Goal: Book appointment/travel/reservation: Book appointment/travel/reservation

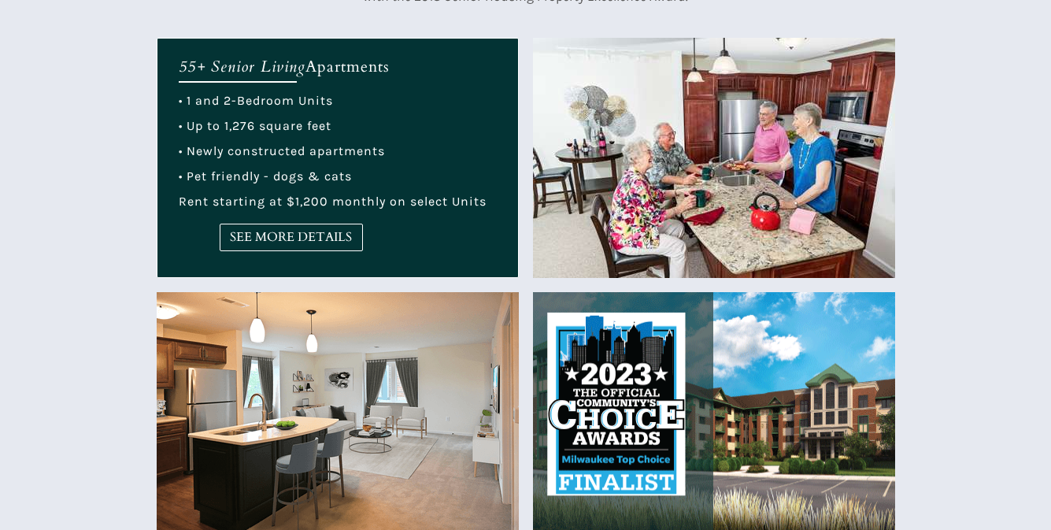
scroll to position [551, 0]
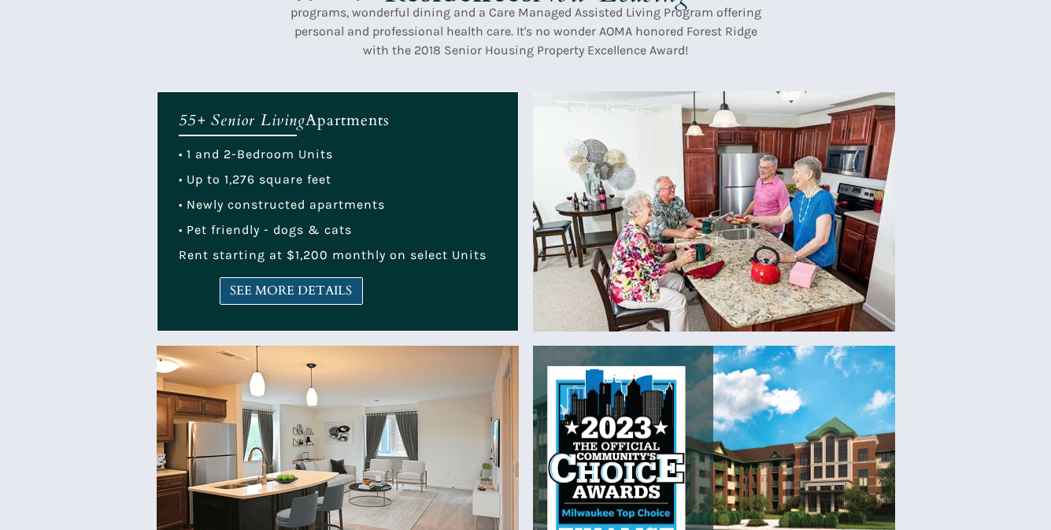
click at [342, 294] on span "SEE MORE DETAILS" at bounding box center [292, 291] width 142 height 15
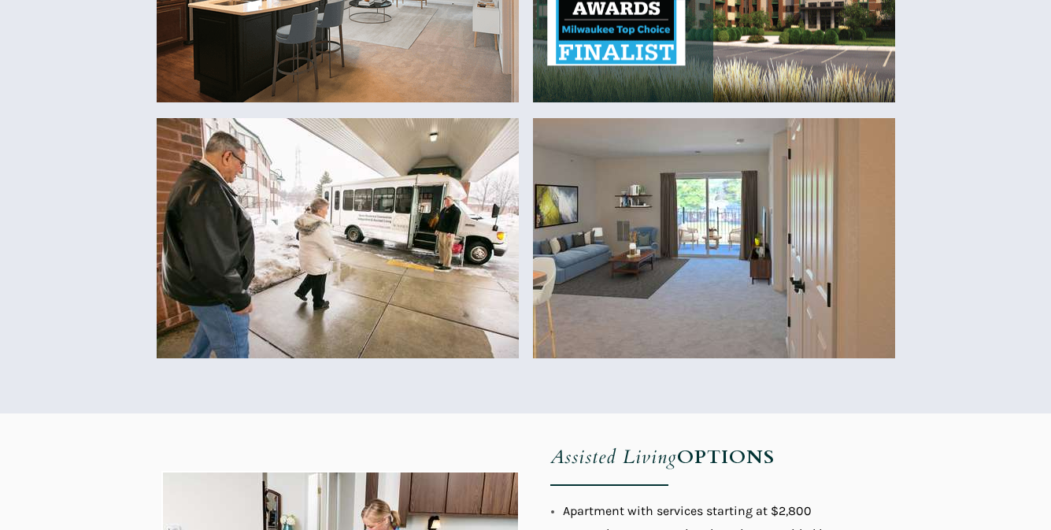
scroll to position [1103, 0]
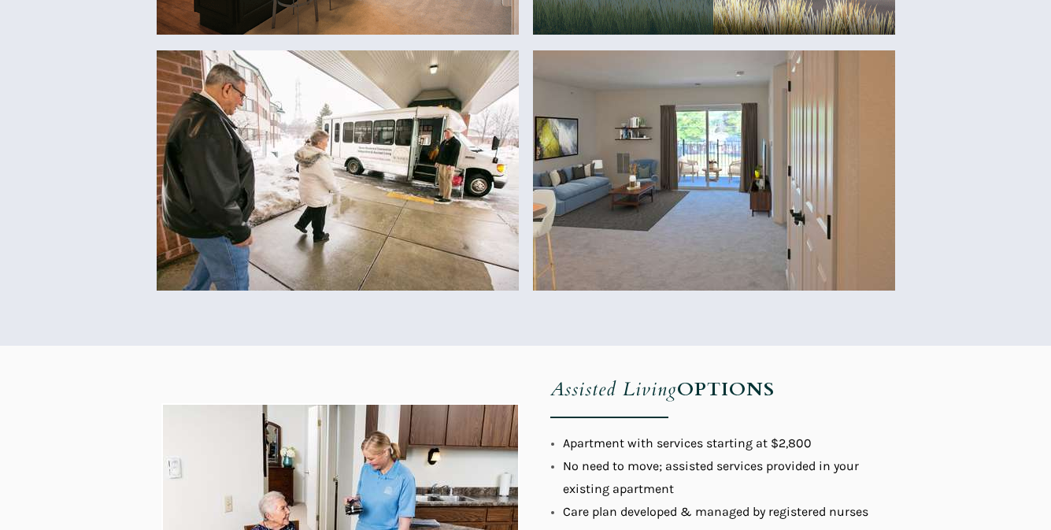
click at [736, 213] on img at bounding box center [714, 170] width 362 height 240
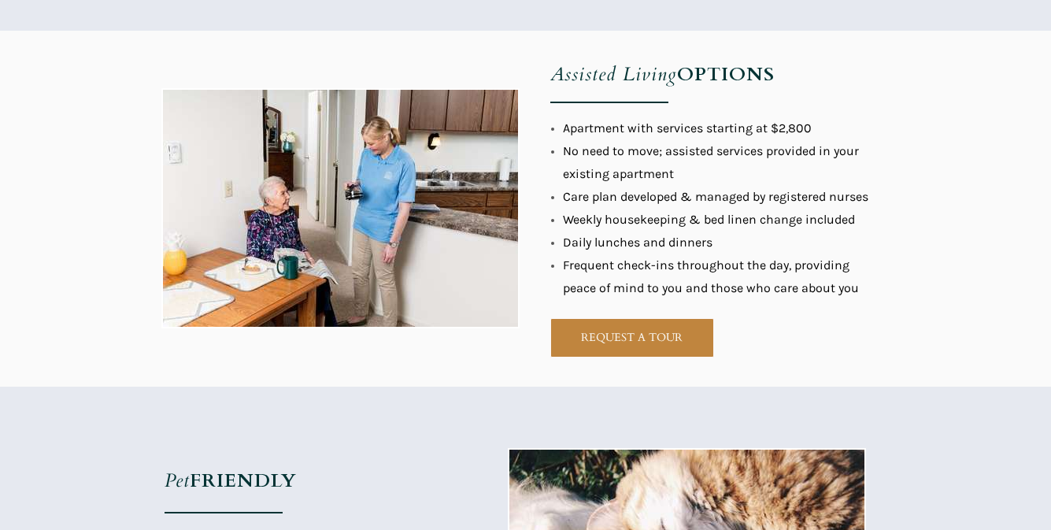
scroll to position [1496, 0]
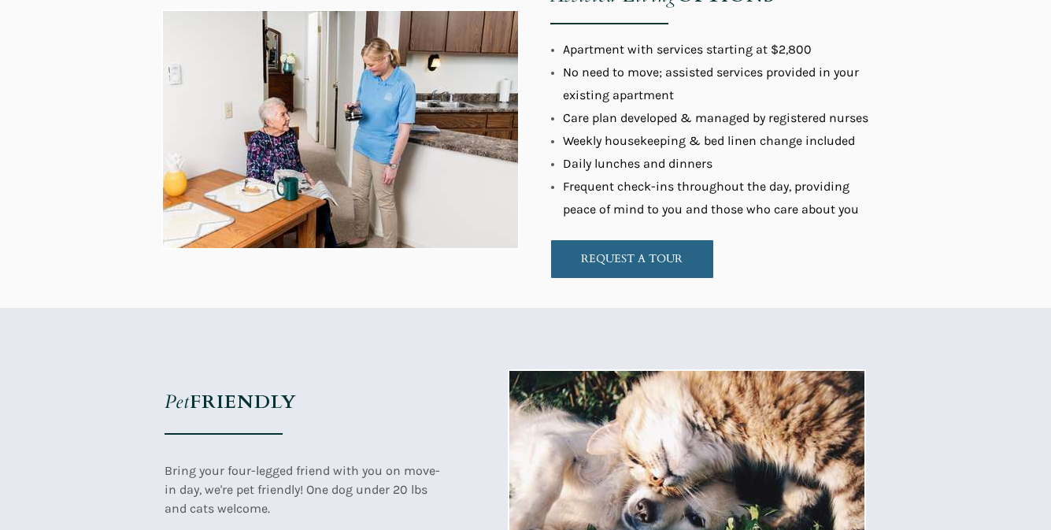
click at [677, 256] on span "REQUEST A TOUR" at bounding box center [632, 258] width 162 height 13
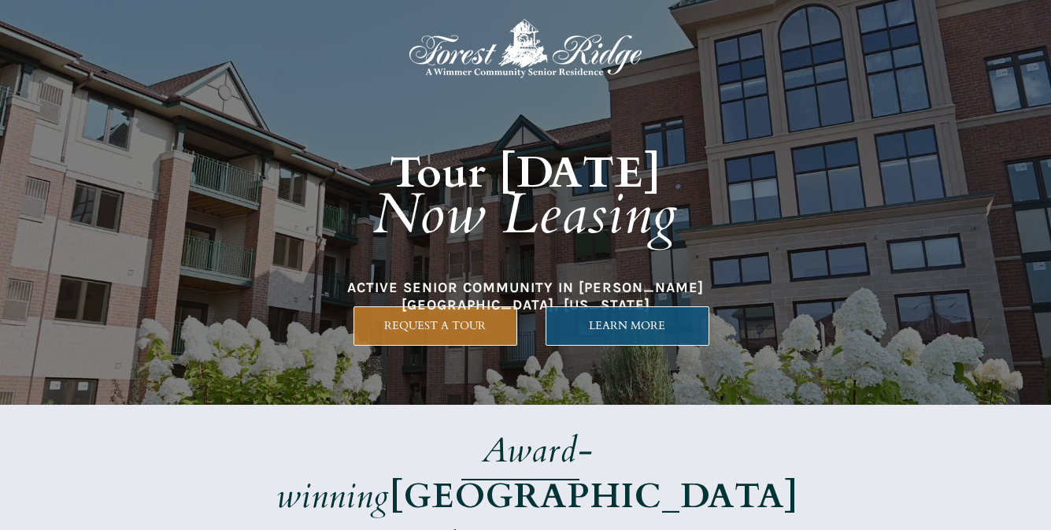
click at [577, 320] on span "LEARN MORE" at bounding box center [628, 325] width 162 height 13
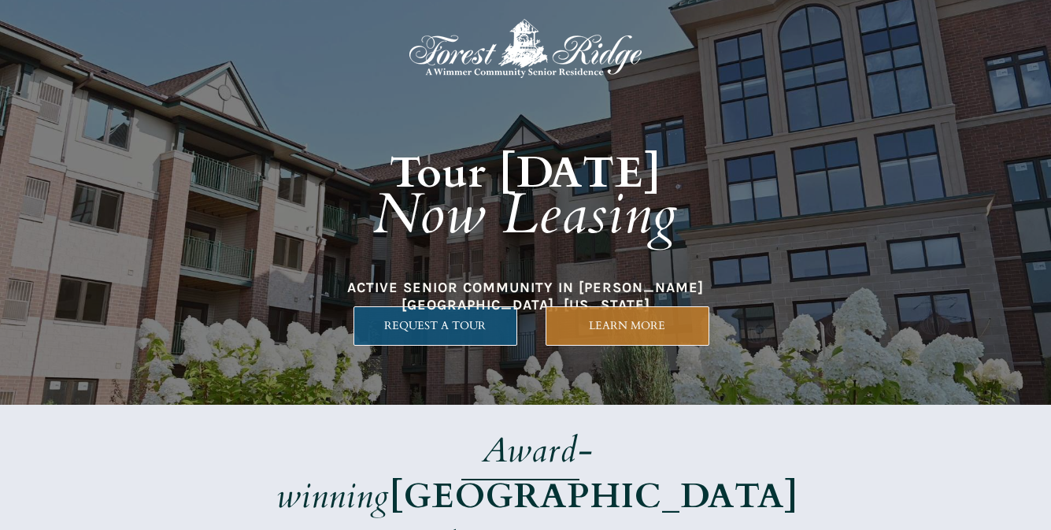
click at [418, 314] on link "REQUEST A TOUR" at bounding box center [436, 325] width 164 height 39
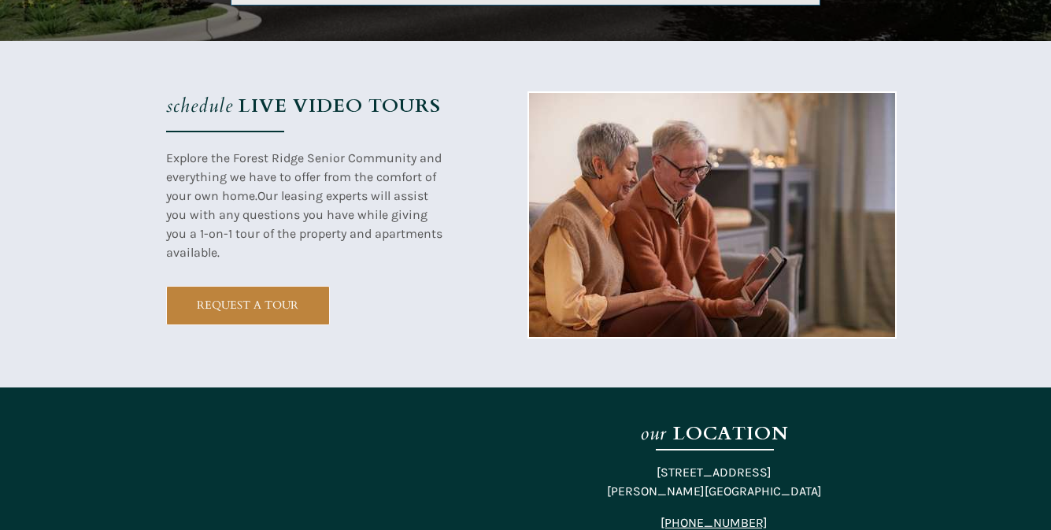
scroll to position [2641, 0]
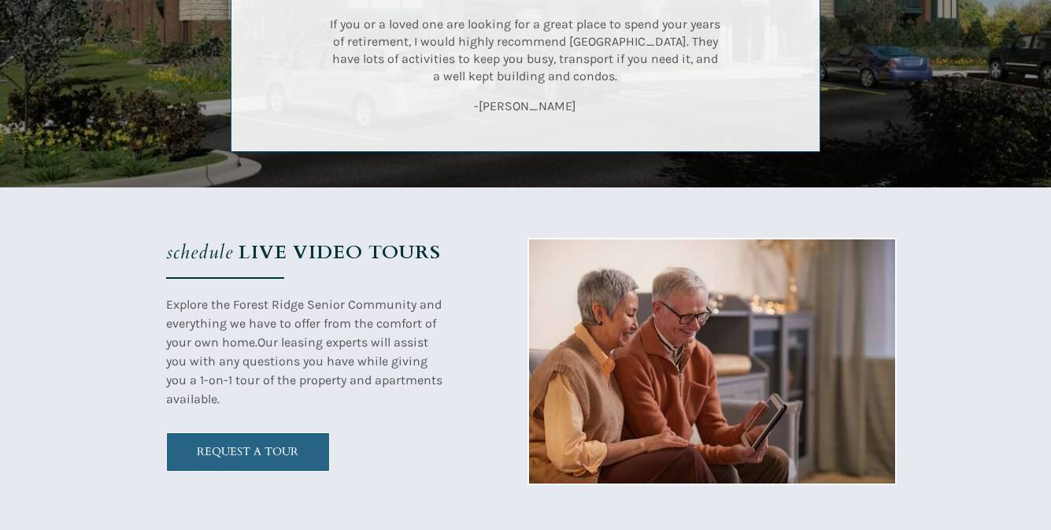
click at [249, 437] on link "REQUEST A TOUR" at bounding box center [248, 451] width 164 height 39
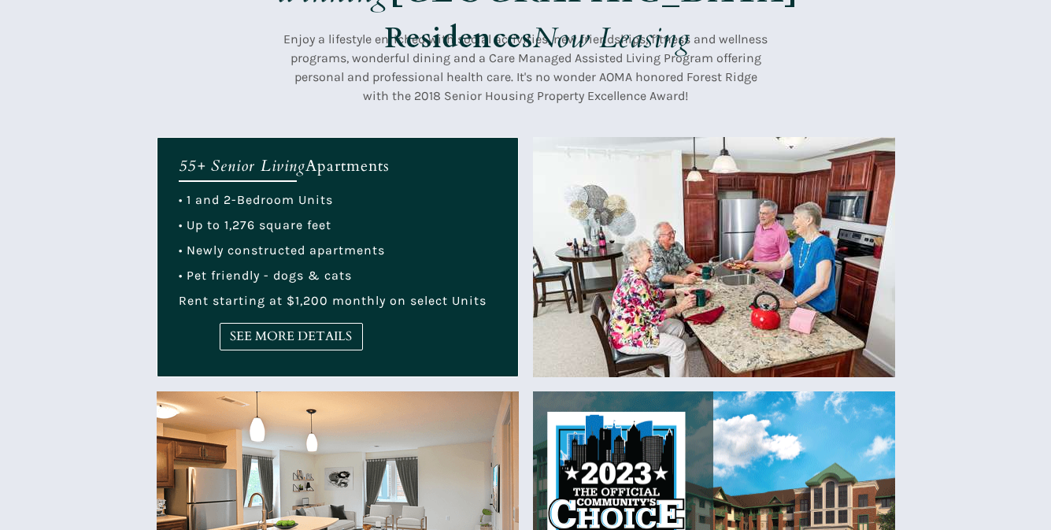
scroll to position [514, 0]
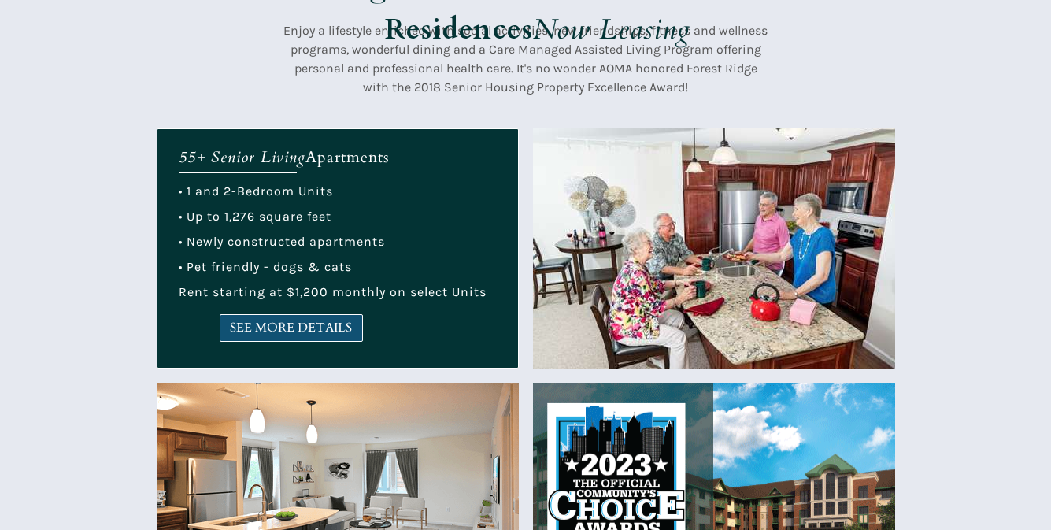
click at [298, 321] on span "SEE MORE DETAILS" at bounding box center [292, 328] width 142 height 15
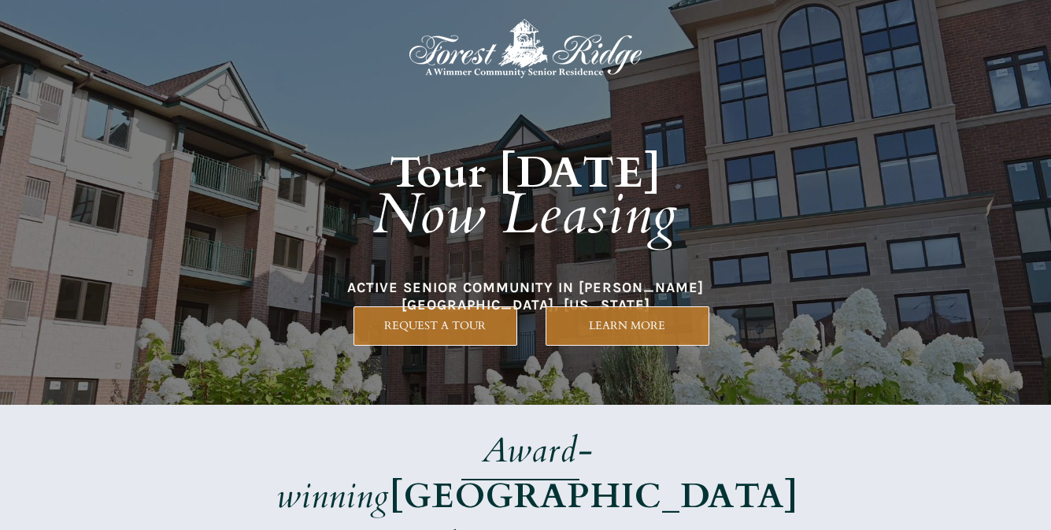
click at [740, 182] on h1 "Tour [DATE] Now Leasing" at bounding box center [526, 179] width 674 height 228
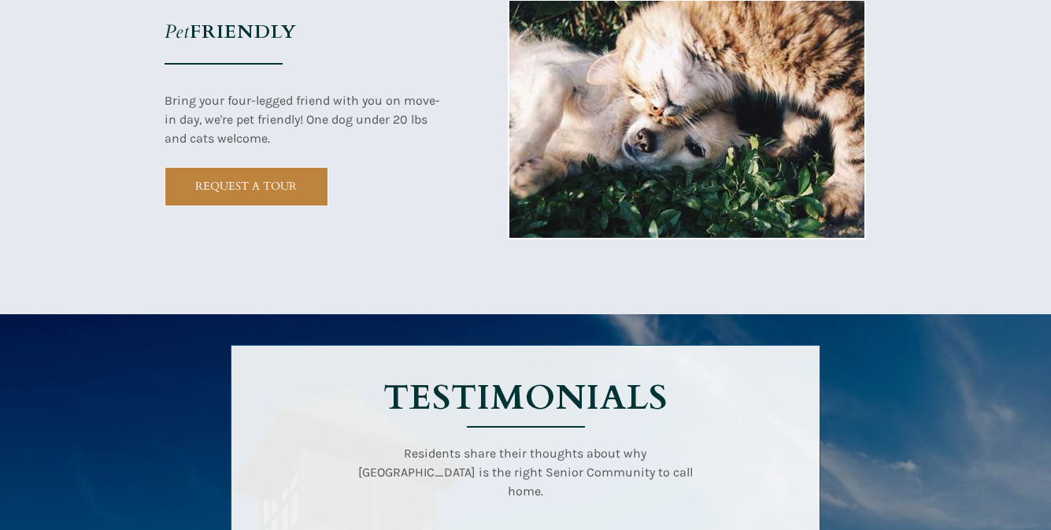
scroll to position [1811, 0]
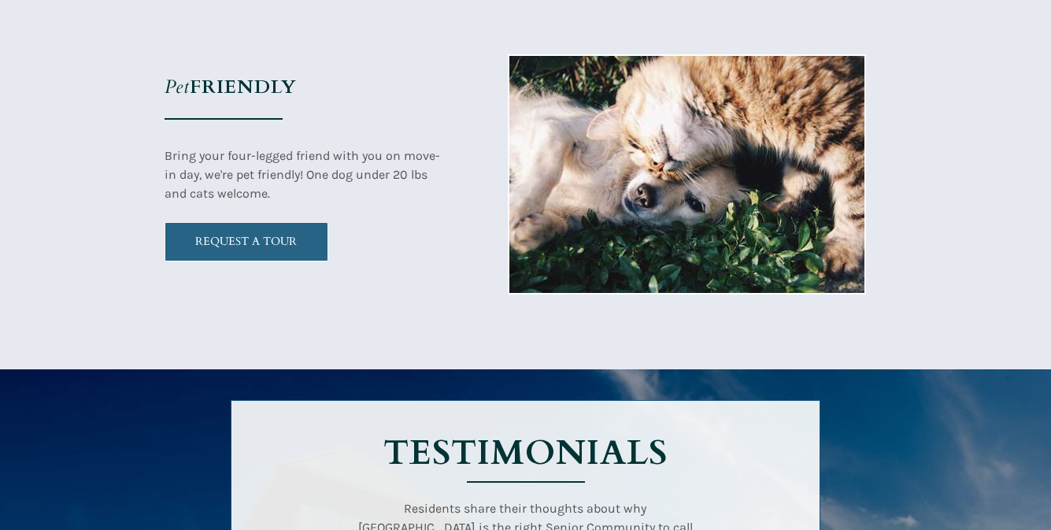
click at [306, 252] on link "REQUEST A TOUR" at bounding box center [247, 241] width 164 height 39
